Goal: Task Accomplishment & Management: Use online tool/utility

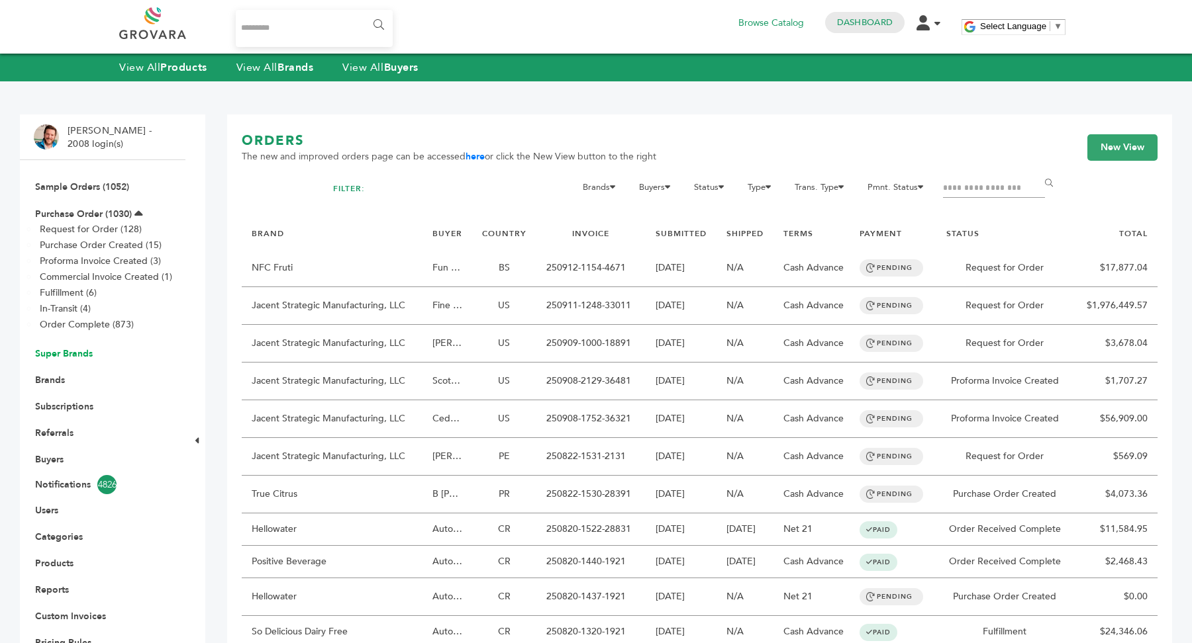
click at [68, 356] on link "Super Brands" at bounding box center [64, 354] width 58 height 13
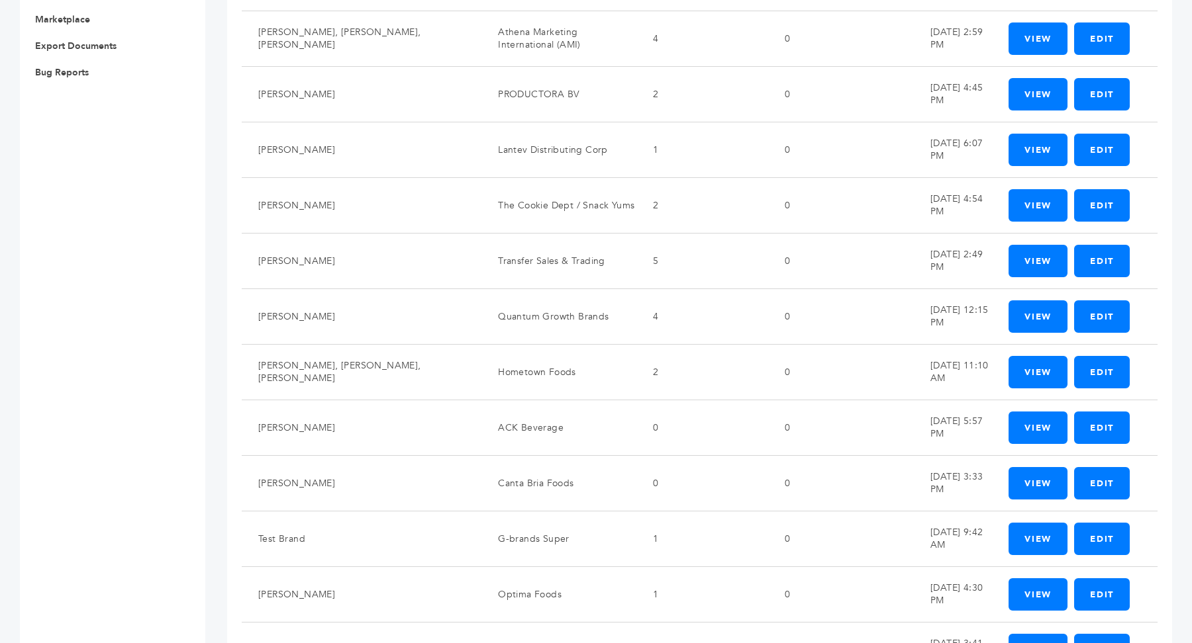
scroll to position [799, 0]
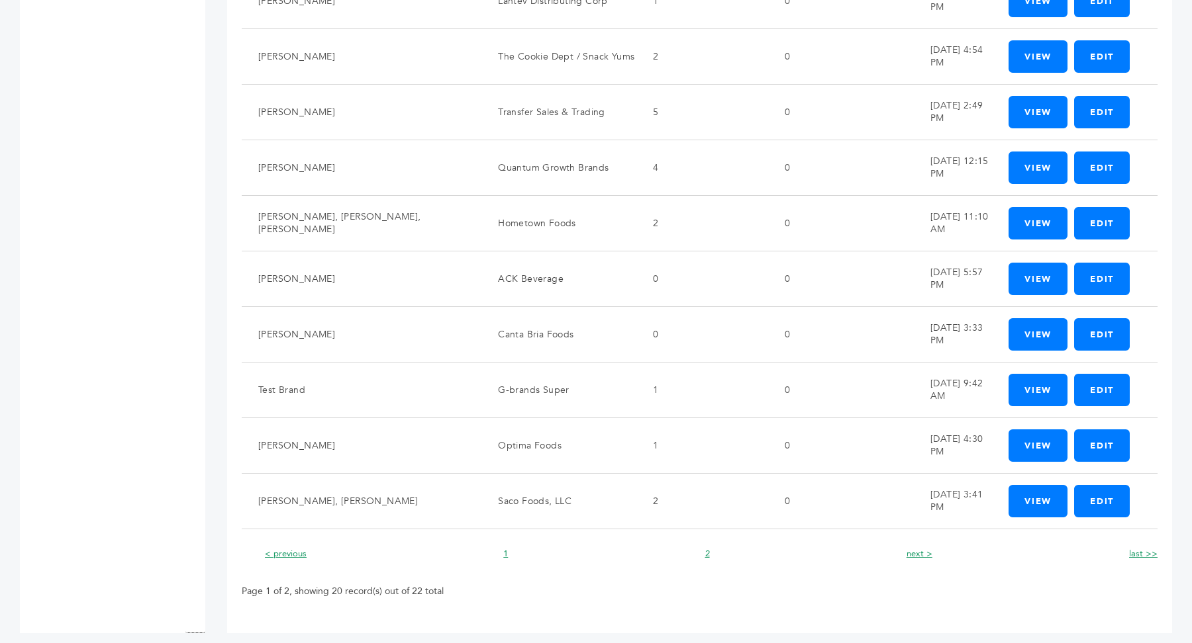
click at [920, 551] on li "next >" at bounding box center [916, 554] width 32 height 16
click at [923, 548] on link "next >" at bounding box center [919, 554] width 26 height 12
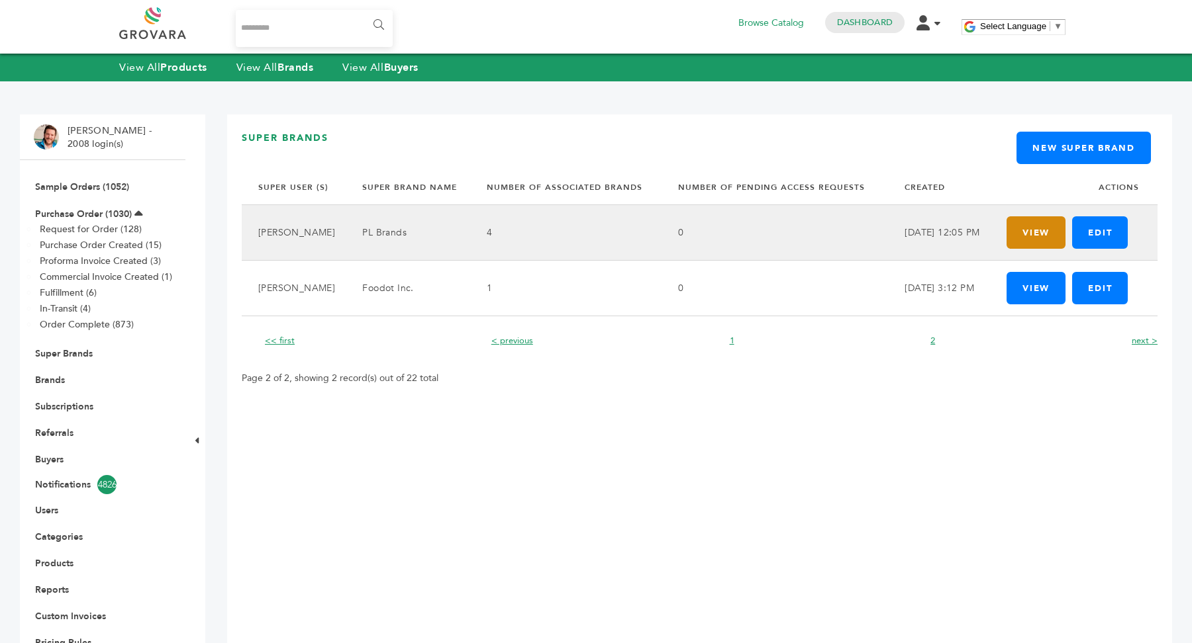
click at [1030, 234] on link "View" at bounding box center [1035, 232] width 59 height 32
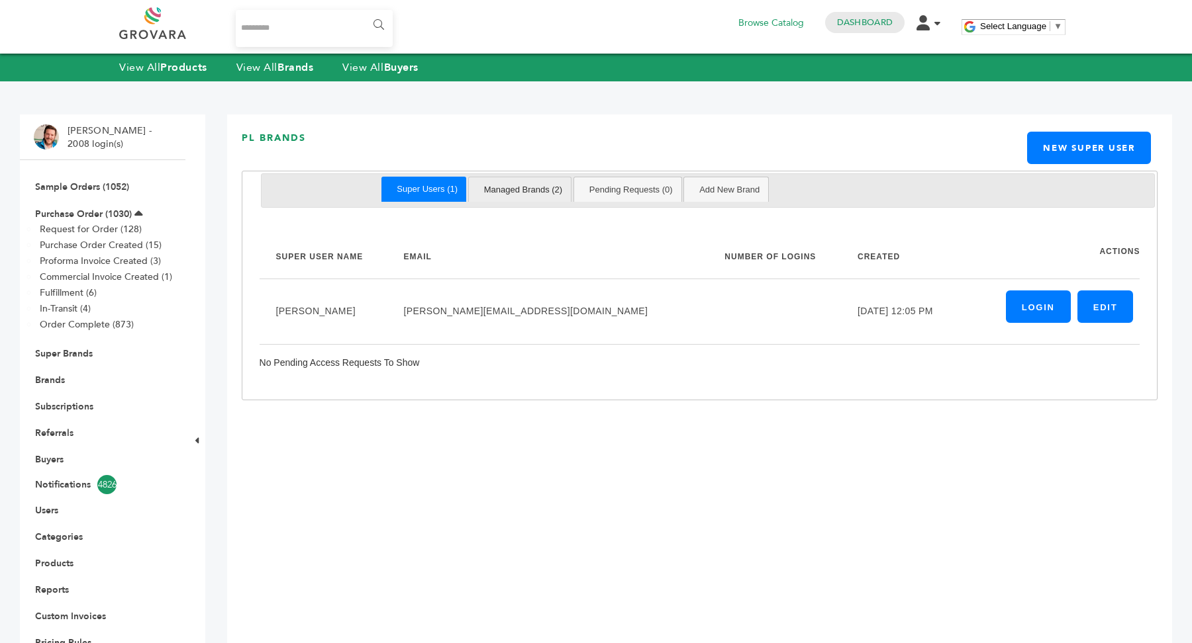
click at [538, 189] on link "Managed Brands (2)" at bounding box center [523, 189] width 96 height 24
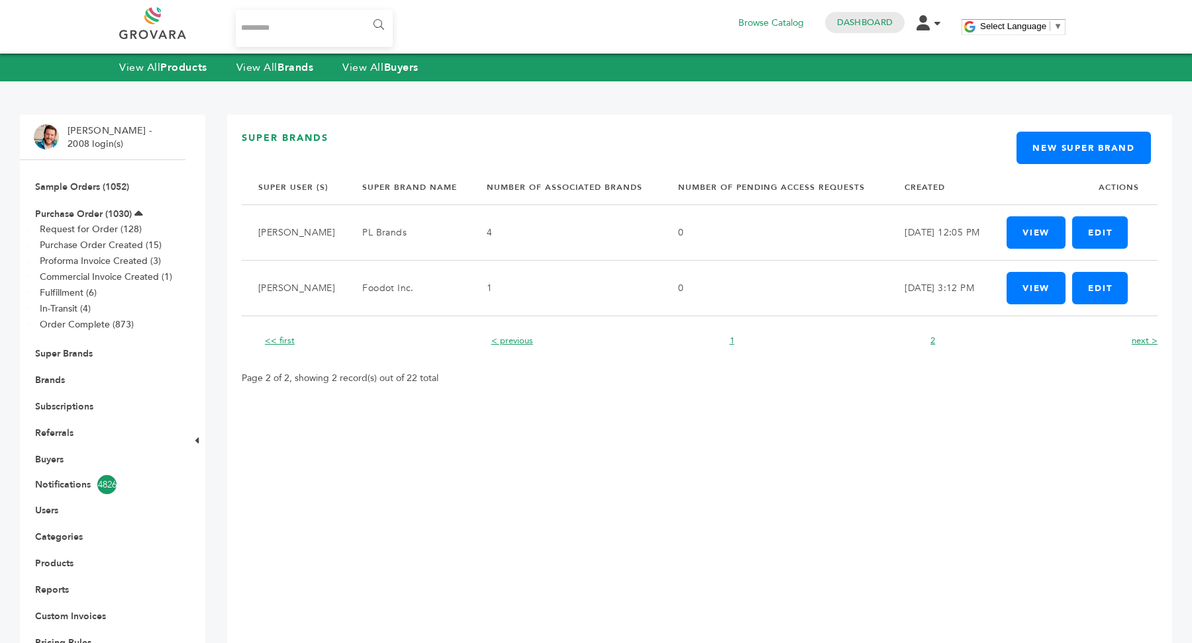
click at [301, 10] on input "Search..." at bounding box center [314, 28] width 157 height 37
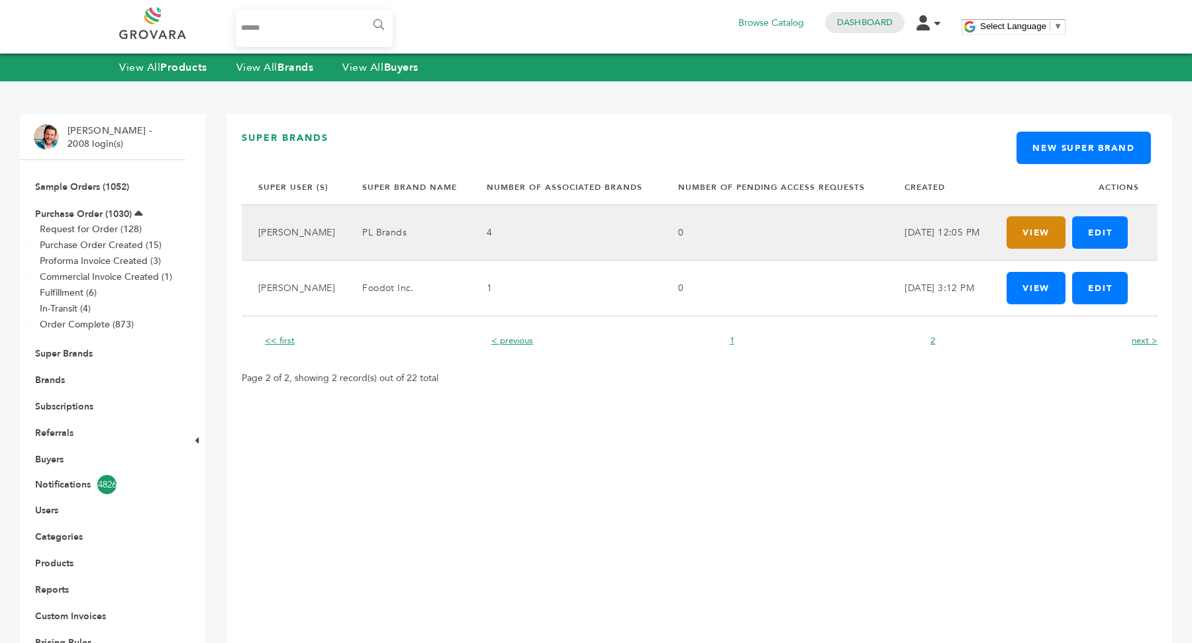
type input "******"
click at [1045, 236] on link "View" at bounding box center [1035, 232] width 59 height 32
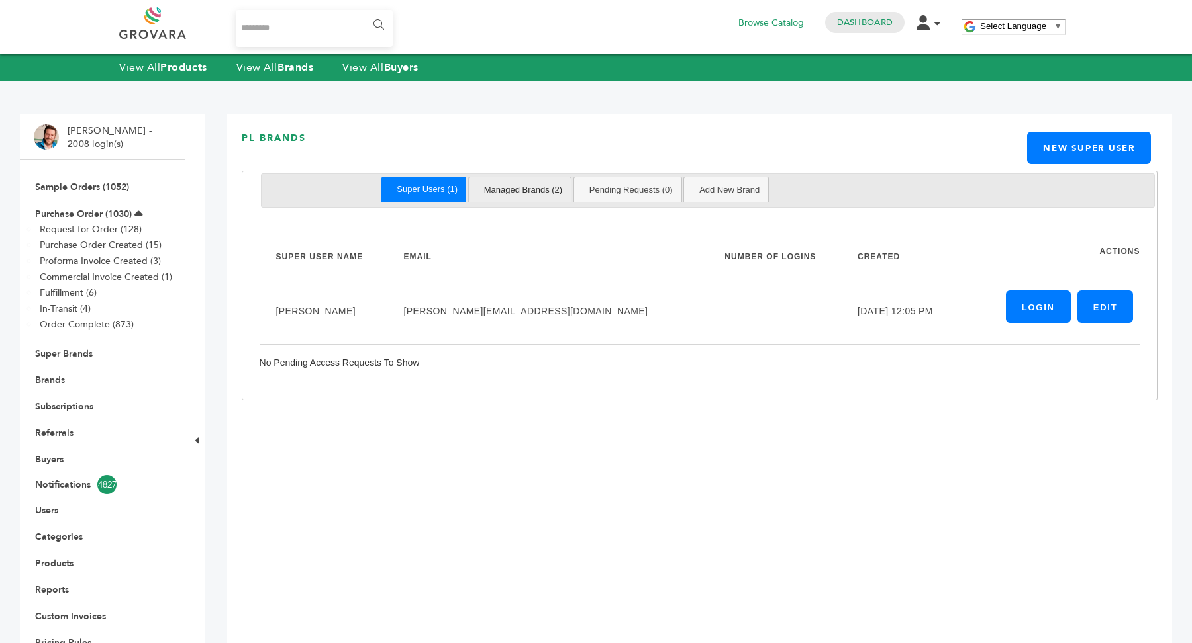
click at [551, 196] on link "Managed Brands (2)" at bounding box center [523, 189] width 96 height 24
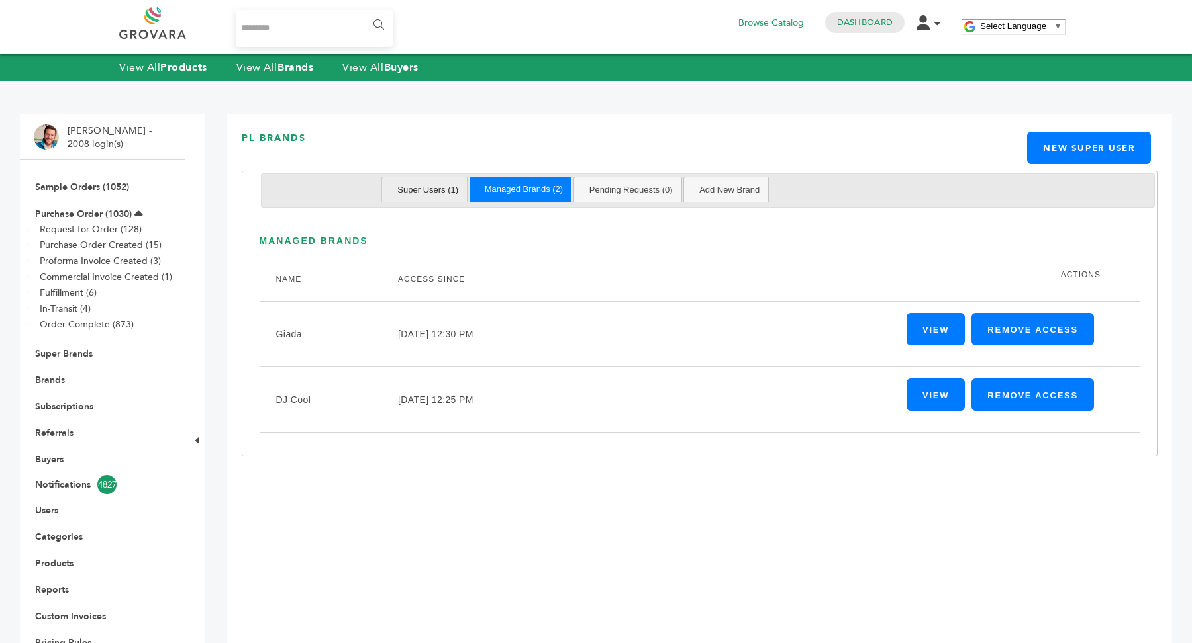
click at [435, 187] on link "Super Users (1)" at bounding box center [428, 189] width 78 height 24
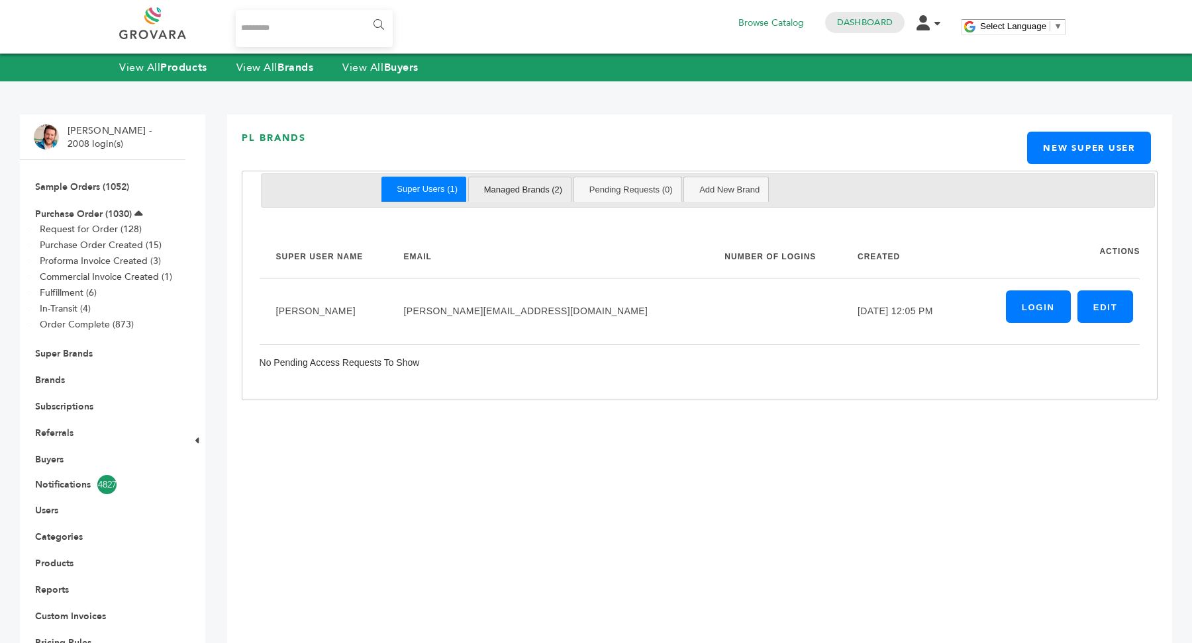
click at [537, 187] on link "Managed Brands (2)" at bounding box center [523, 189] width 96 height 24
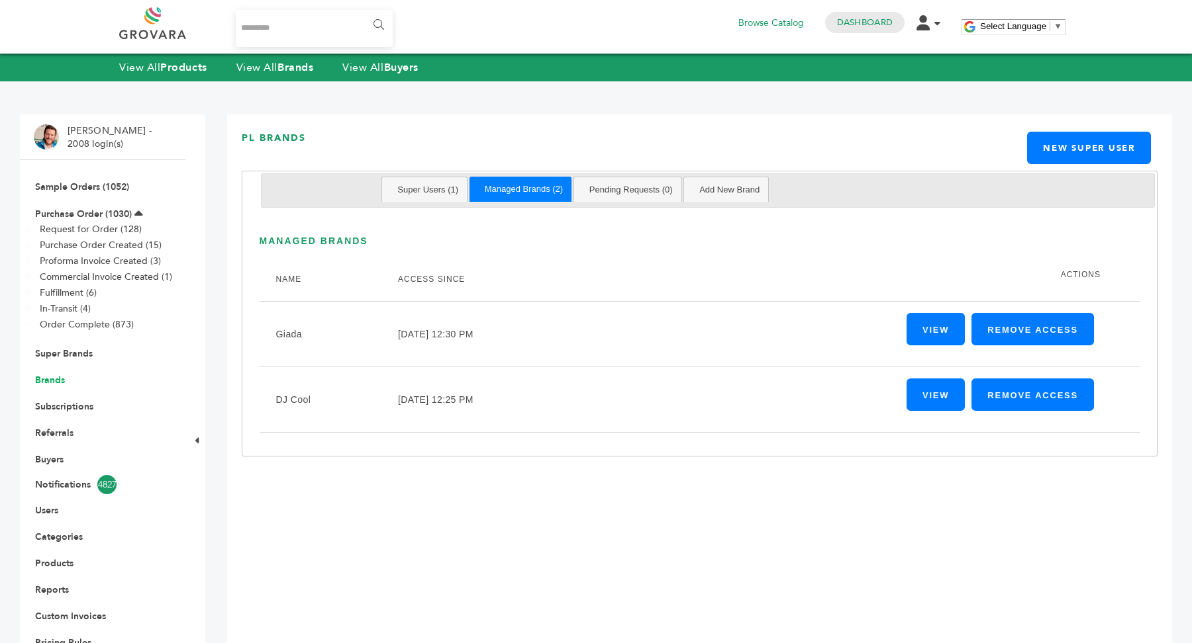
click at [48, 379] on link "Brands" at bounding box center [50, 380] width 30 height 13
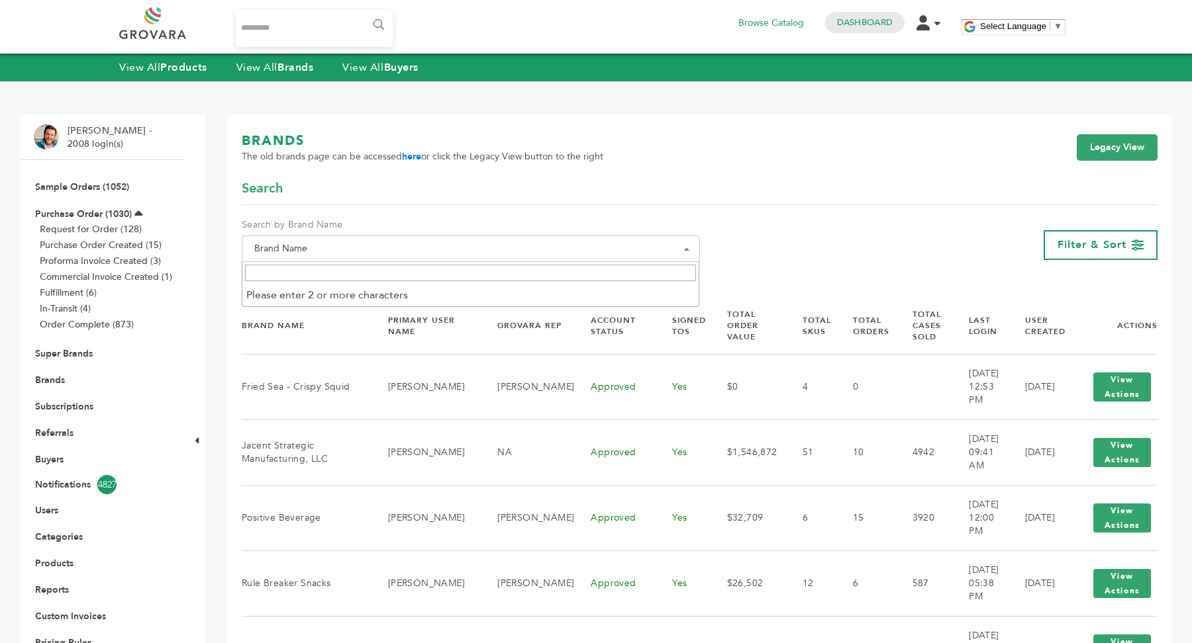
click at [363, 247] on span "Brand Name" at bounding box center [471, 249] width 444 height 19
click at [346, 273] on input "Search" at bounding box center [470, 273] width 451 height 17
type input "*"
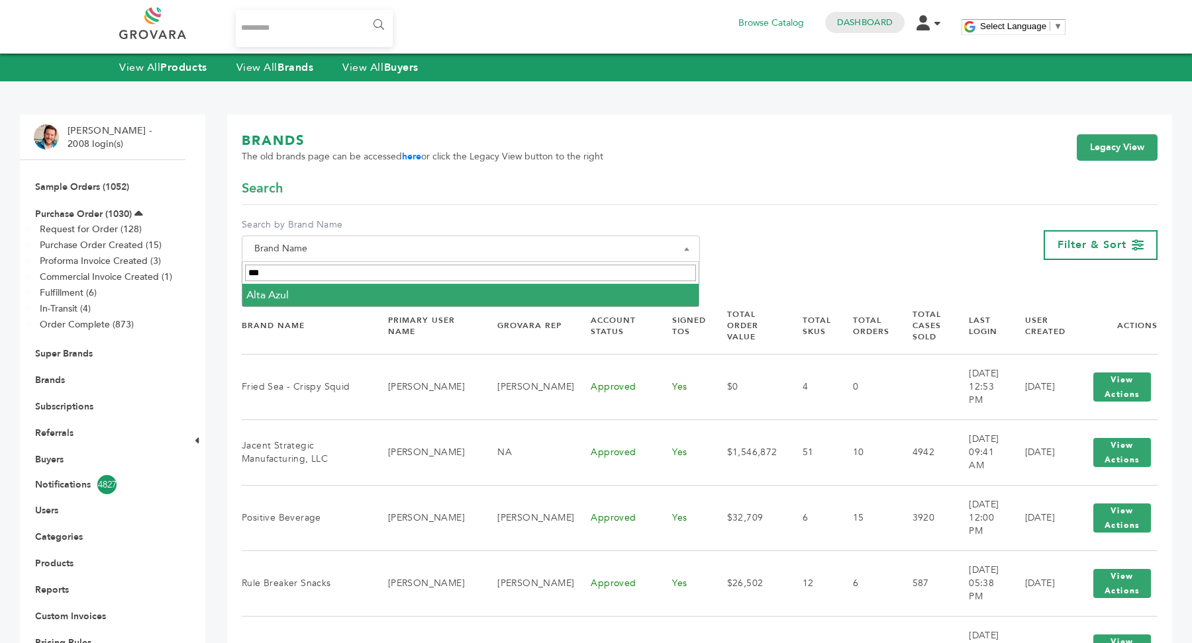
type input "***"
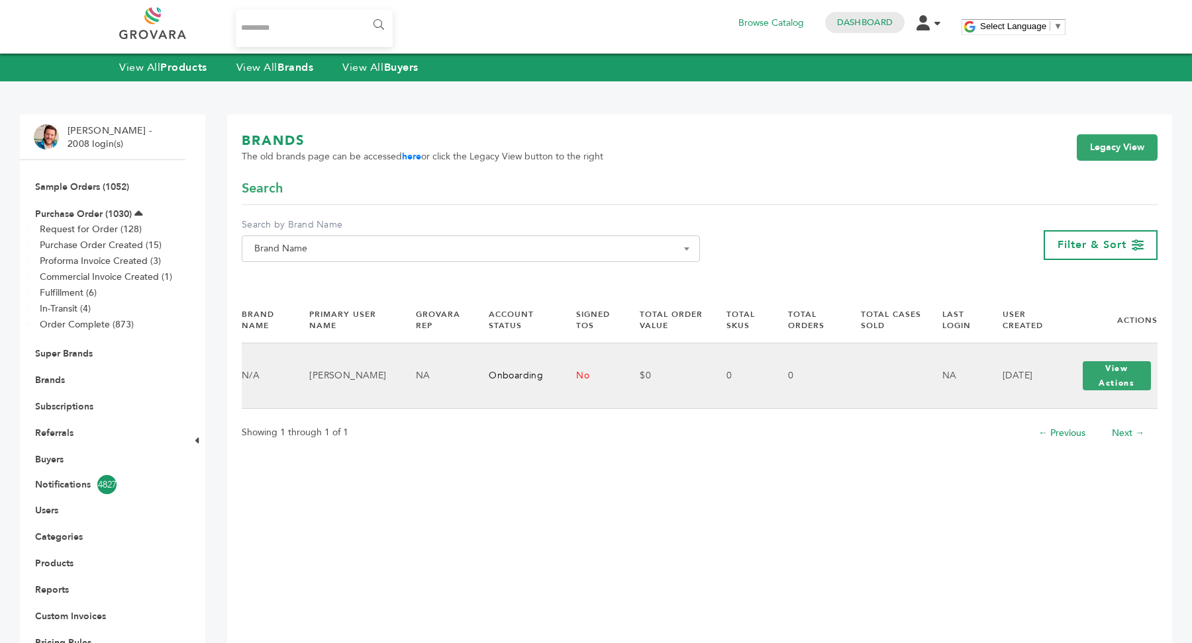
click at [1064, 378] on td "View Actions Login" at bounding box center [1108, 377] width 98 height 66
click at [1106, 377] on button "View Actions" at bounding box center [1116, 375] width 68 height 29
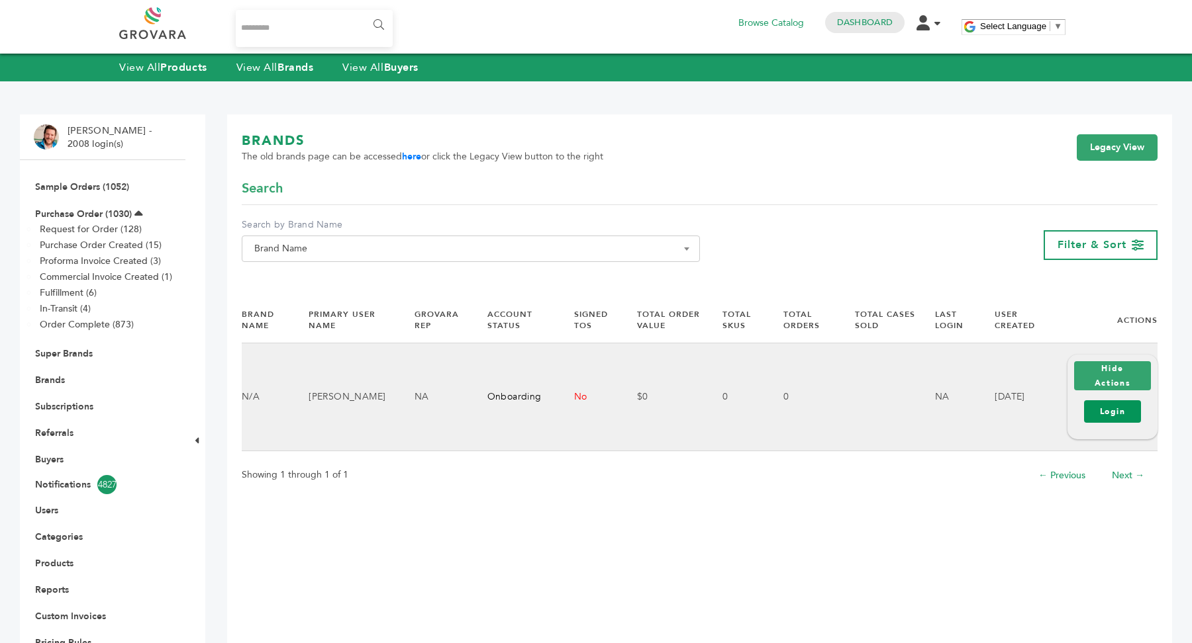
click at [1106, 412] on link "Login" at bounding box center [1112, 412] width 57 height 23
